Goal: Information Seeking & Learning: Stay updated

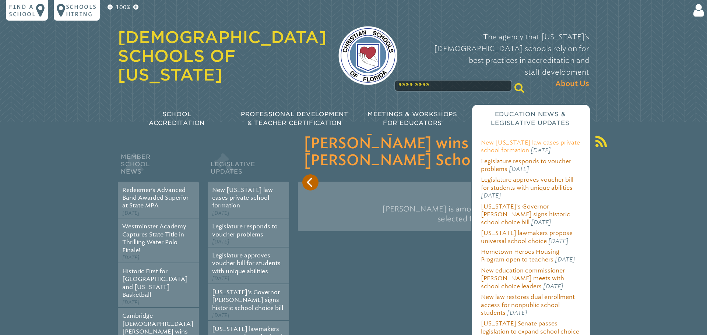
click at [542, 139] on link "New [US_STATE] law eases private school formation" at bounding box center [530, 146] width 99 height 15
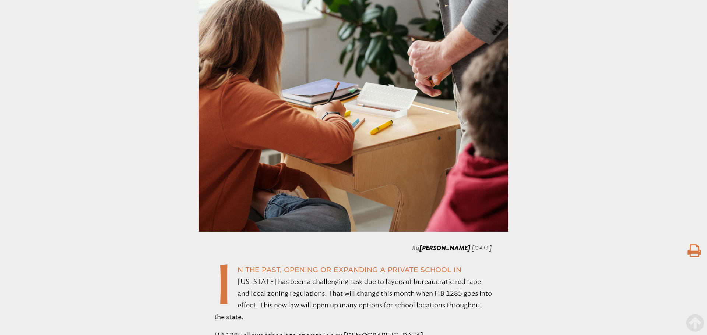
scroll to position [485, 0]
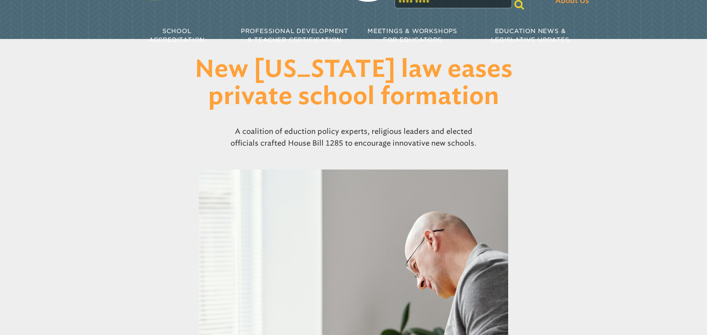
scroll to position [83, 0]
